Goal: Use online tool/utility: Utilize a website feature to perform a specific function

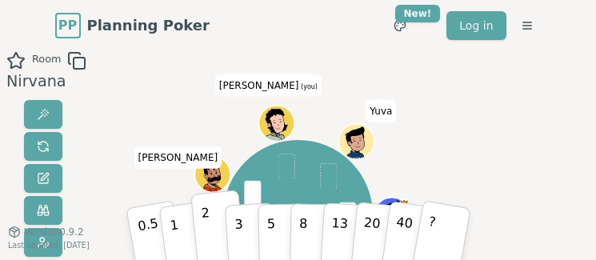
click at [205, 239] on p "2" at bounding box center [207, 229] width 14 height 55
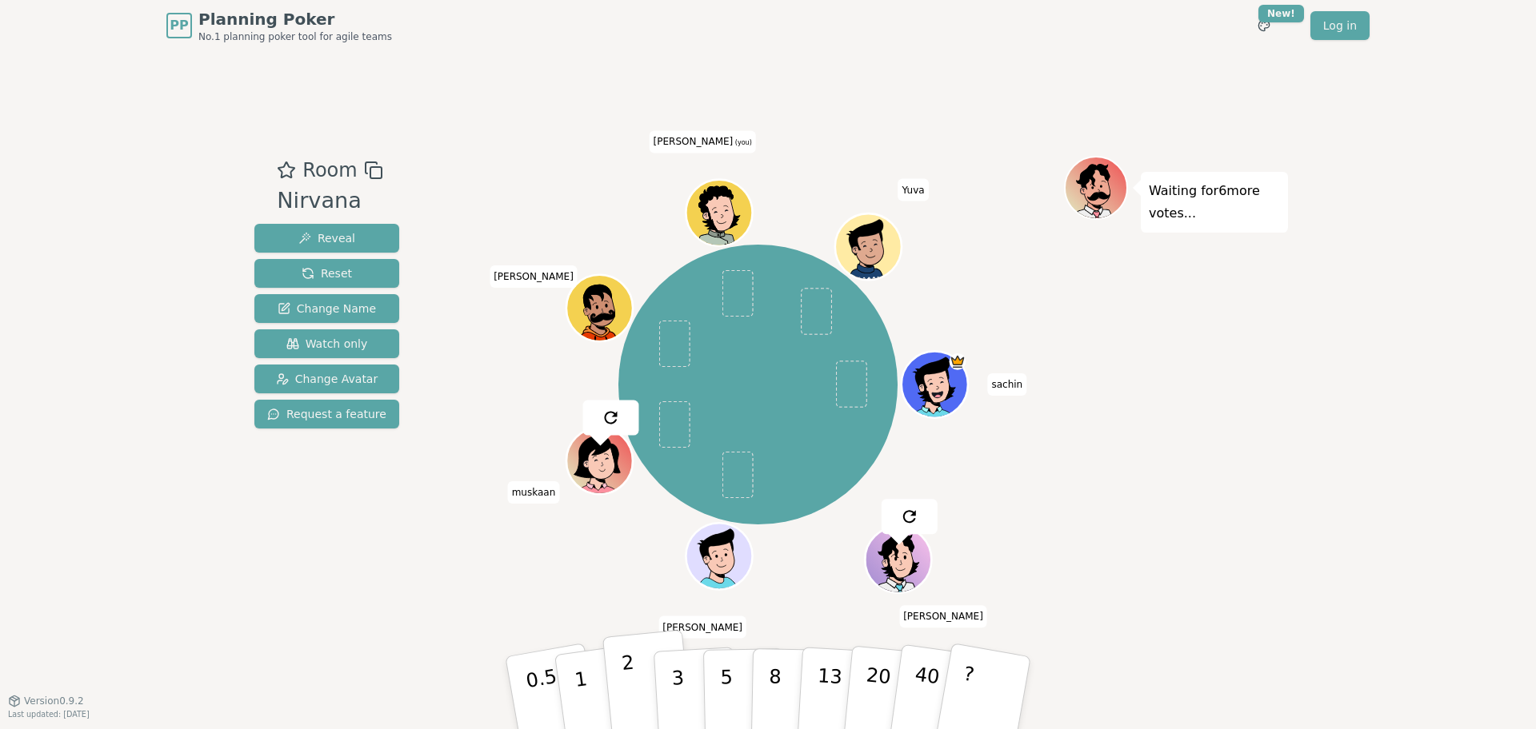
click at [648, 688] on button "2" at bounding box center [647, 693] width 91 height 127
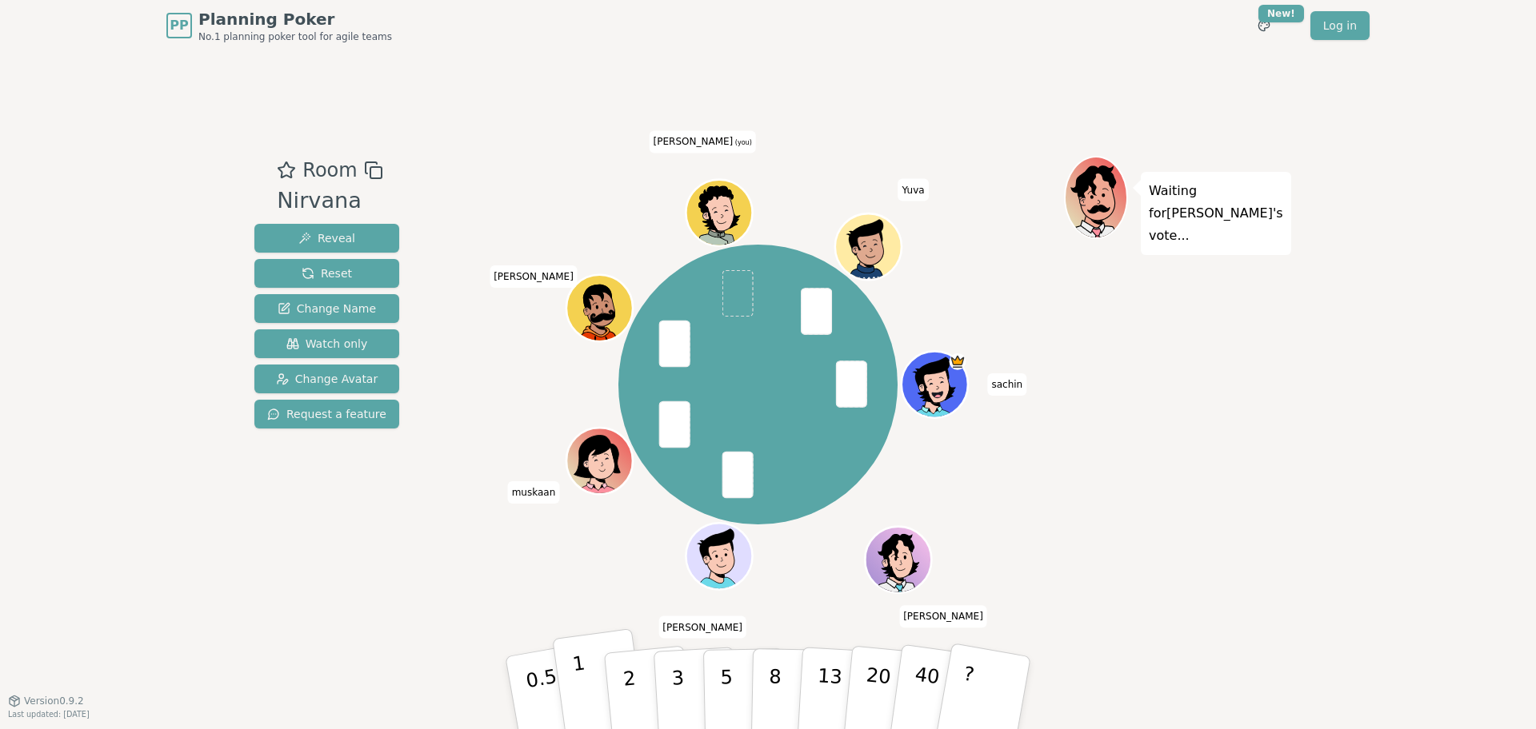
click at [577, 681] on p "1" at bounding box center [583, 695] width 24 height 87
click at [622, 680] on button "2" at bounding box center [647, 693] width 91 height 127
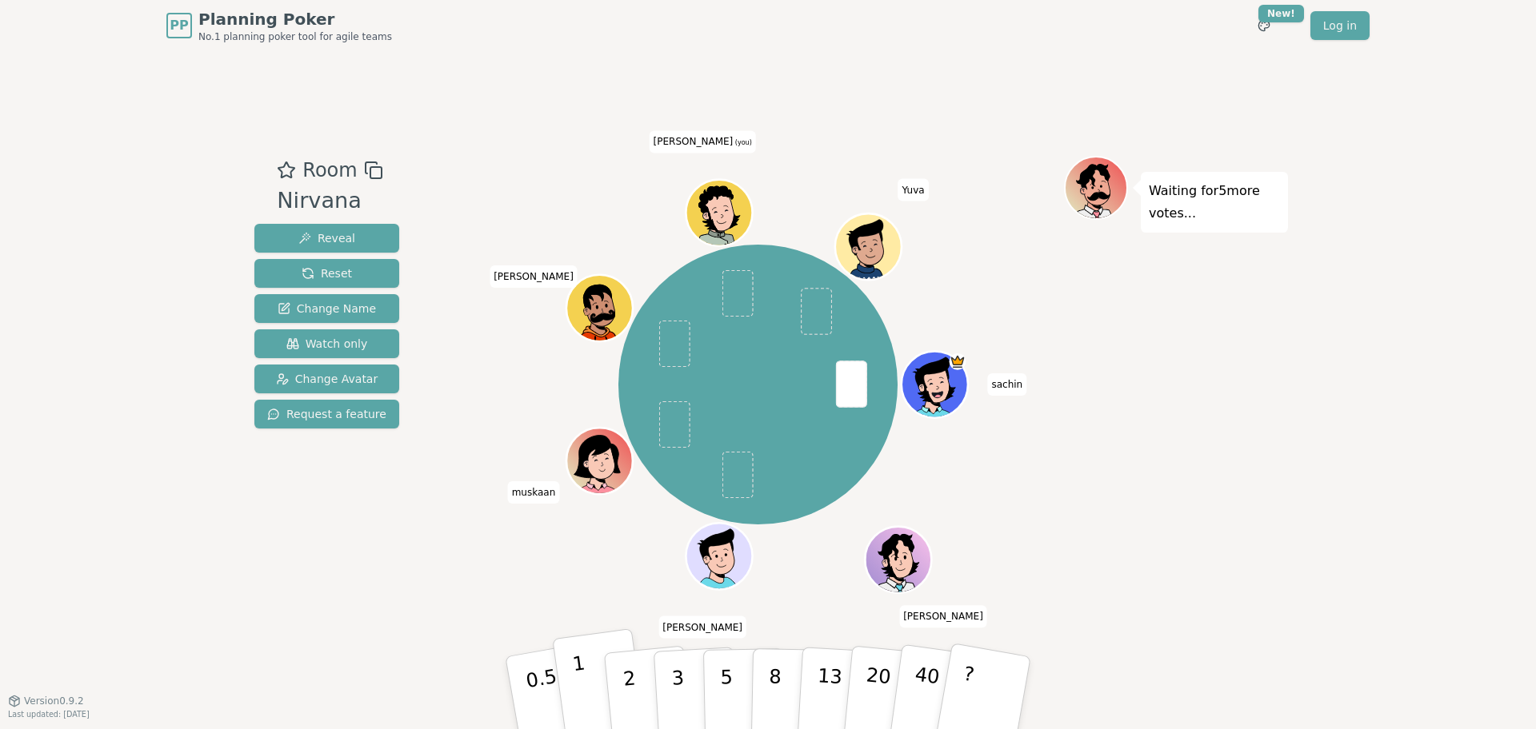
click at [591, 681] on button "1" at bounding box center [599, 694] width 95 height 130
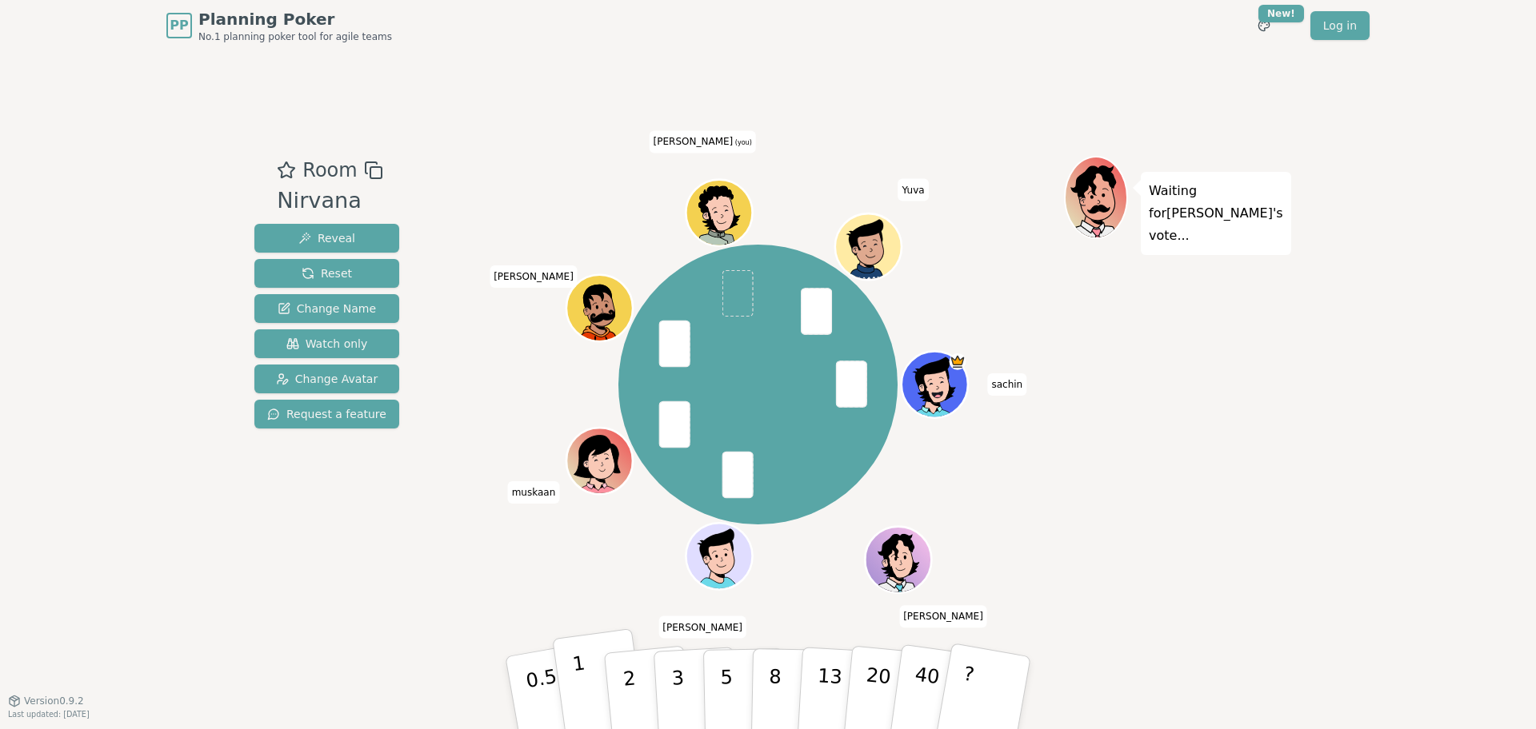
click at [591, 685] on button "1" at bounding box center [599, 694] width 95 height 130
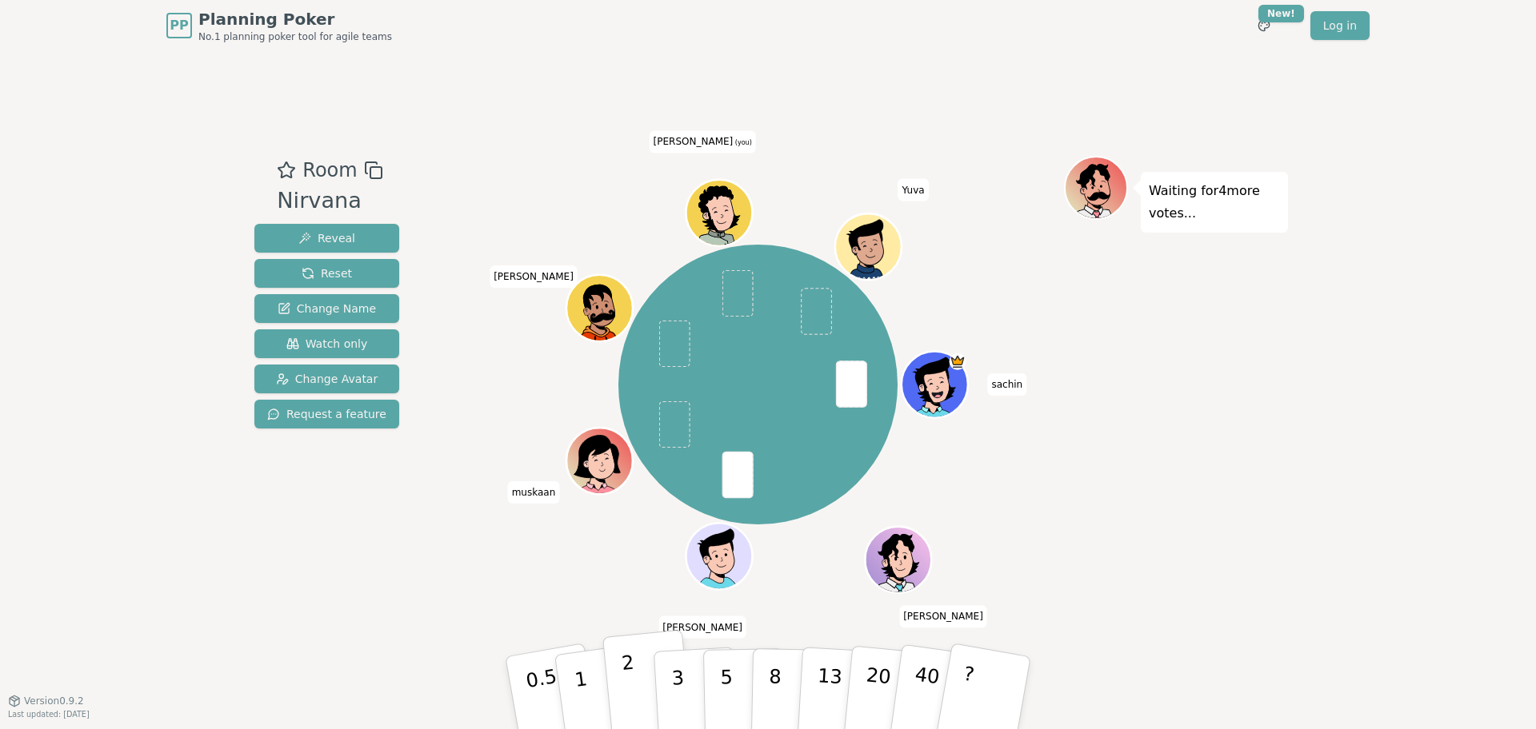
click at [638, 704] on button "2" at bounding box center [647, 693] width 91 height 127
click at [600, 701] on button "1" at bounding box center [599, 694] width 95 height 130
click at [625, 684] on p "2" at bounding box center [631, 695] width 21 height 87
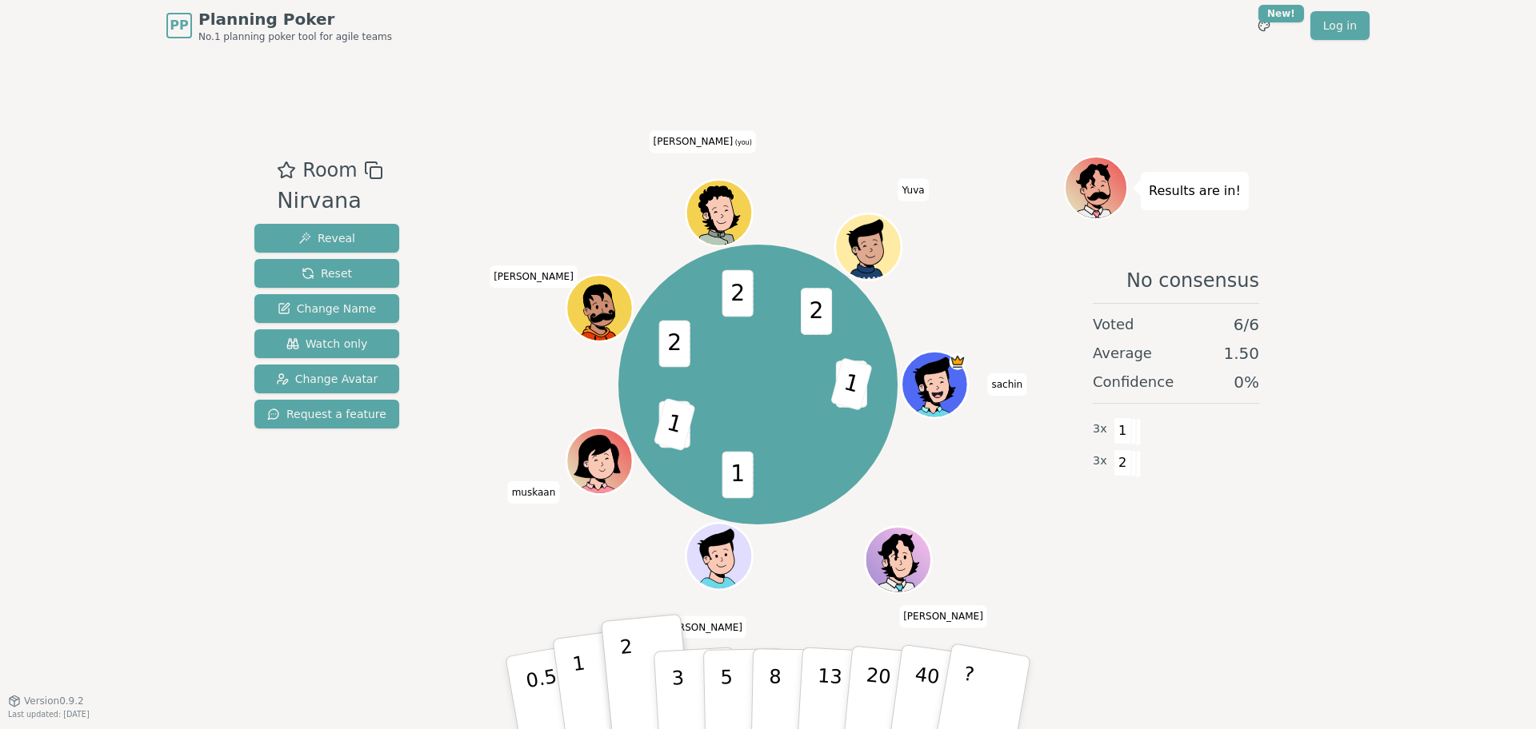
click at [588, 691] on button "1" at bounding box center [599, 694] width 95 height 130
